Goal: Book appointment/travel/reservation

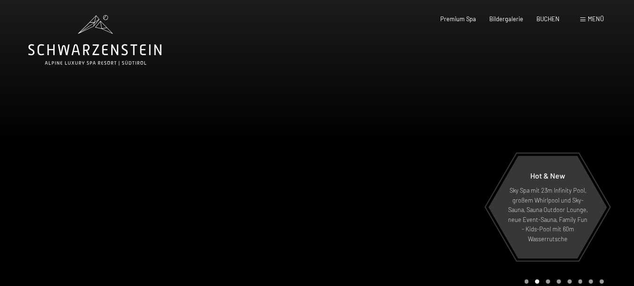
click at [594, 15] on span "Menü" at bounding box center [595, 19] width 16 height 8
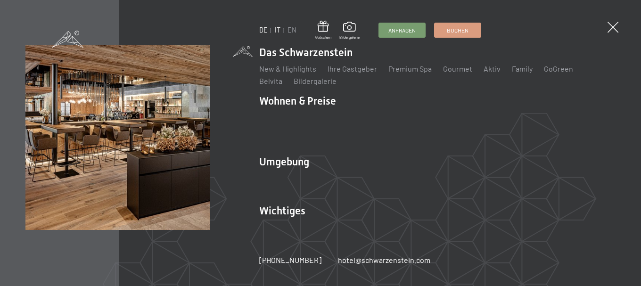
click at [277, 30] on link "IT" at bounding box center [278, 30] width 6 height 8
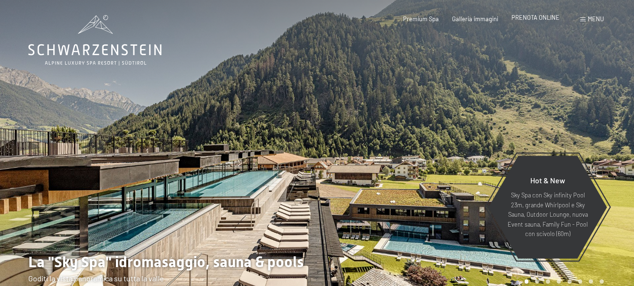
click at [545, 18] on span "PRENOTA ONLINE" at bounding box center [535, 18] width 48 height 8
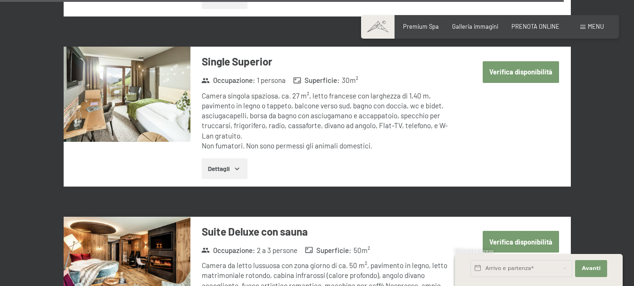
scroll to position [3003, 0]
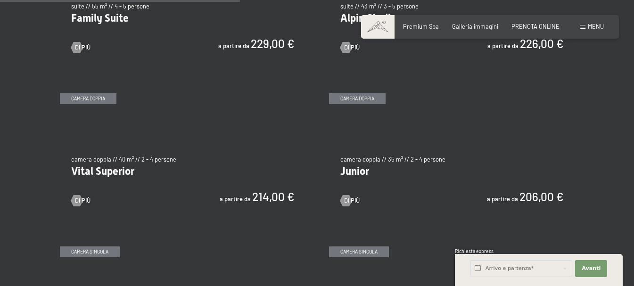
scroll to position [1036, 0]
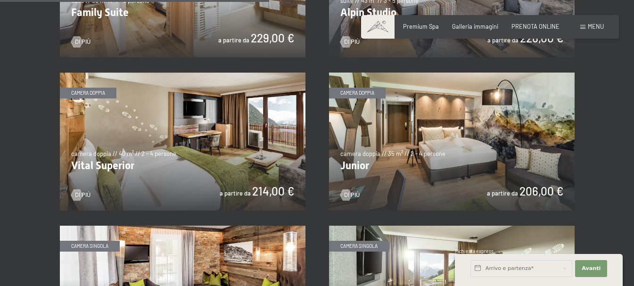
click at [268, 147] on img at bounding box center [182, 142] width 245 height 138
click at [596, 31] on div "Prenotazione Richiesta Premium Spa Galleria immagini PRENOTA ONLINE Menu DE IT …" at bounding box center [490, 27] width 228 height 8
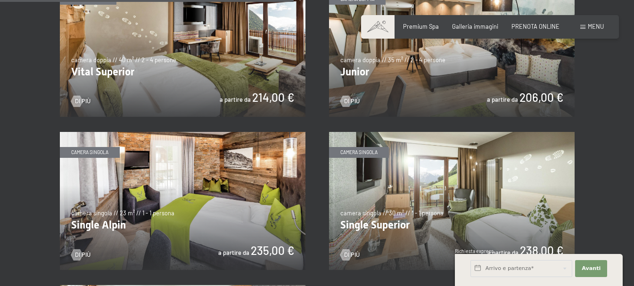
scroll to position [1131, 0]
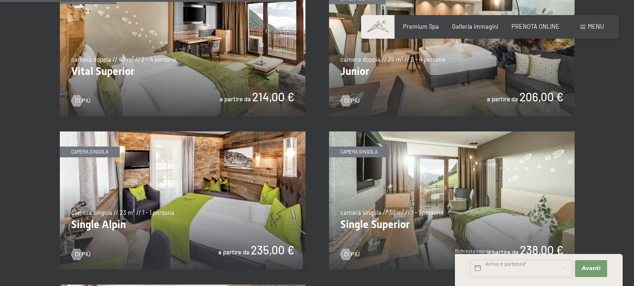
click at [499, 266] on input "text" at bounding box center [521, 268] width 102 height 17
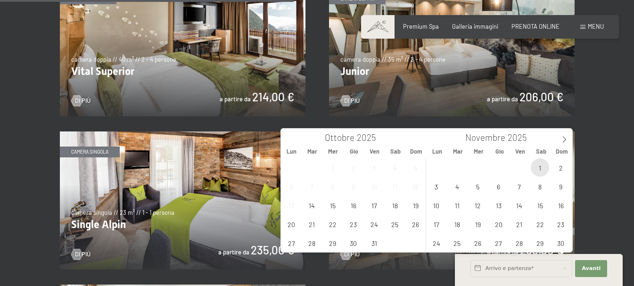
click at [540, 166] on span "1" at bounding box center [539, 167] width 18 height 18
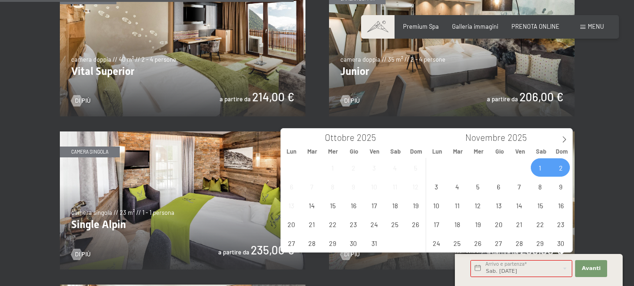
click at [556, 165] on span "2" at bounding box center [560, 167] width 18 height 18
type input "Sab. 01/11/2025 - Dom. 02/11/2025"
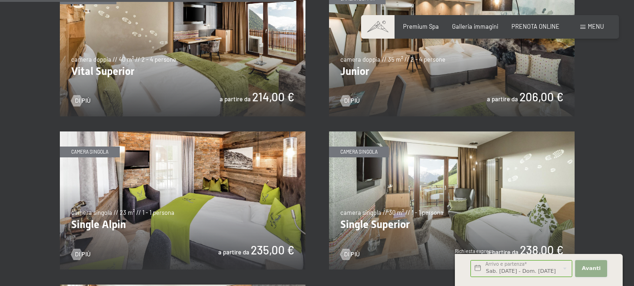
scroll to position [0, 0]
click at [580, 269] on button "Avanti Nascondere i campi dell'indirizzo" at bounding box center [591, 268] width 32 height 17
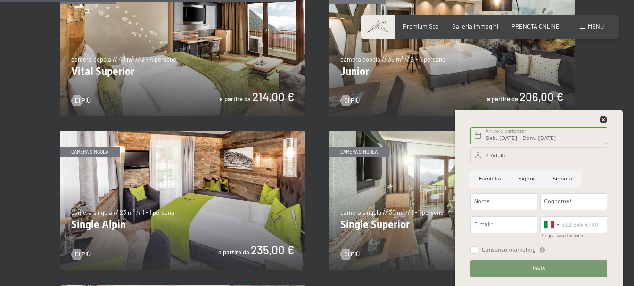
click at [493, 177] on input "Famiglia" at bounding box center [489, 179] width 39 height 17
radio input "true"
click at [505, 149] on div at bounding box center [538, 155] width 137 height 17
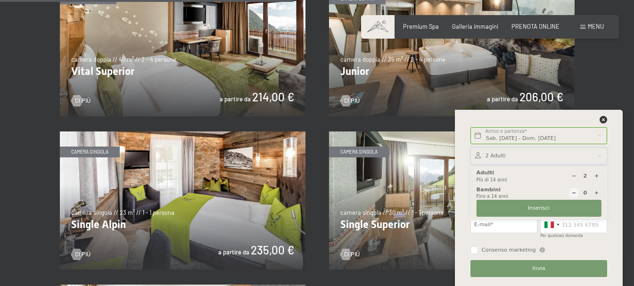
click at [594, 192] on icon at bounding box center [596, 192] width 5 height 5
type input "2"
select select
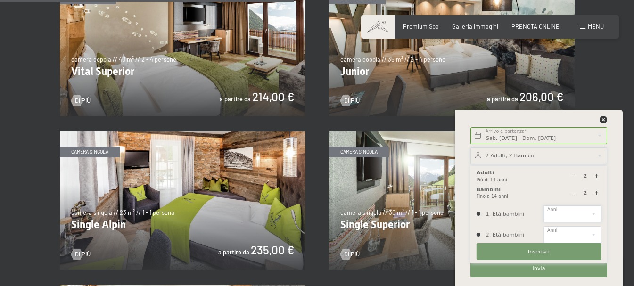
click at [580, 214] on select "0 1 2 3 4 5 6 7 8 9 10 11 12 13 14" at bounding box center [571, 213] width 57 height 17
select select "14"
click at [543, 205] on select "0 1 2 3 4 5 6 7 8 9 10 11 12 13 14" at bounding box center [571, 213] width 57 height 17
click at [569, 231] on select "0 1 2 3 4 5 6 7 8 9 10 11 12 13 14" at bounding box center [571, 234] width 57 height 17
select select "7"
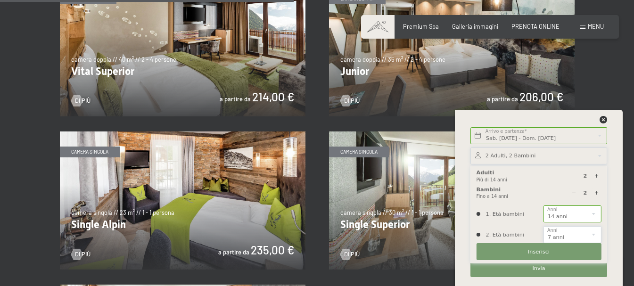
click at [543, 226] on select "0 1 2 3 4 5 6 7 8 9 10 11 12 13 14" at bounding box center [571, 234] width 57 height 17
click at [551, 255] on button "Inserisci" at bounding box center [538, 251] width 125 height 17
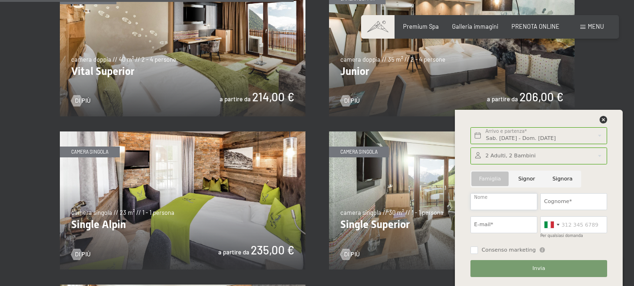
click at [495, 197] on input "Nome" at bounding box center [503, 201] width 67 height 17
type input "Selena"
click at [558, 199] on input "Cognome*" at bounding box center [573, 201] width 67 height 17
type input "Garbati"
paste input "In unserem Hotel ist jedes Detail auf Ihr Wohlbefinden ausgerichtet. Hier erwar…"
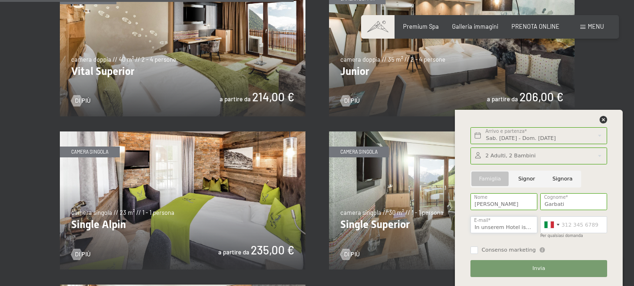
scroll to position [0, 524]
click at [534, 227] on input "In unserem Hotel ist jedes Detail auf Ihr Wohlbefinden ausgerichtet. Hier erwar…" at bounding box center [503, 224] width 67 height 17
click at [533, 226] on input "In unserem Hotel ist jedes Detail auf Ihr Wohlbefinden ausgerichtet. Hier erwar…" at bounding box center [503, 224] width 67 height 17
type input "I"
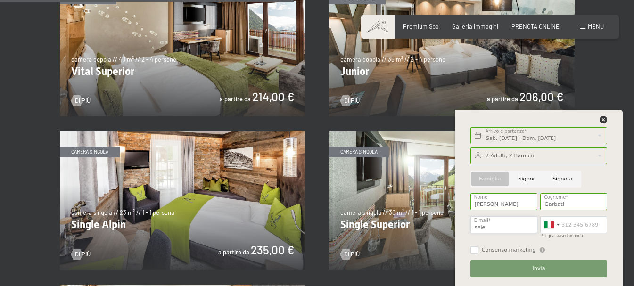
type input "selenagarbati@gmail.com"
click at [566, 225] on input "Per qualsiasi domanda" at bounding box center [573, 224] width 67 height 17
type input "3479126266"
click at [511, 238] on div "selenagarbati@gmail.com E-mail*" at bounding box center [504, 227] width 70 height 28
click at [547, 268] on button "Invia" at bounding box center [538, 268] width 137 height 17
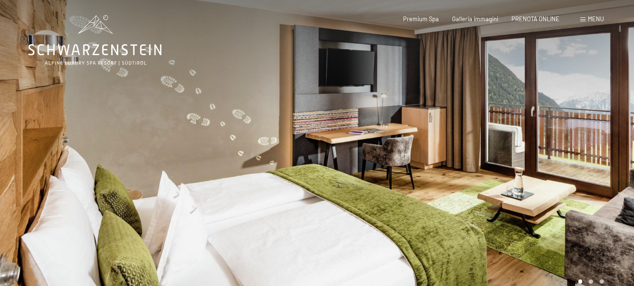
click at [437, 158] on div at bounding box center [475, 153] width 317 height 306
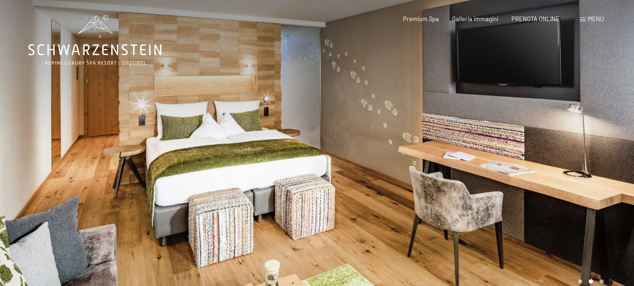
click at [437, 158] on div at bounding box center [475, 153] width 317 height 306
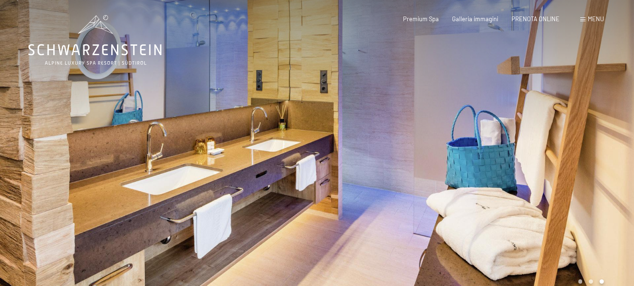
click at [437, 158] on div at bounding box center [475, 153] width 317 height 306
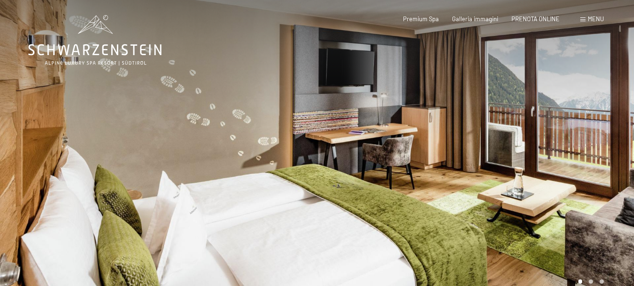
click at [437, 158] on div at bounding box center [475, 153] width 317 height 306
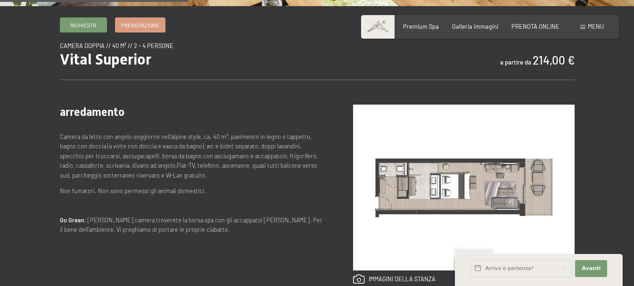
scroll to position [188, 0]
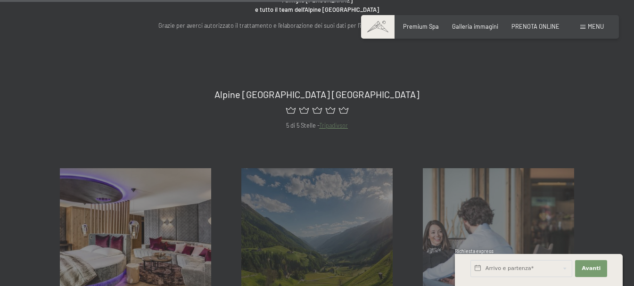
scroll to position [471, 0]
